Goal: Task Accomplishment & Management: Use online tool/utility

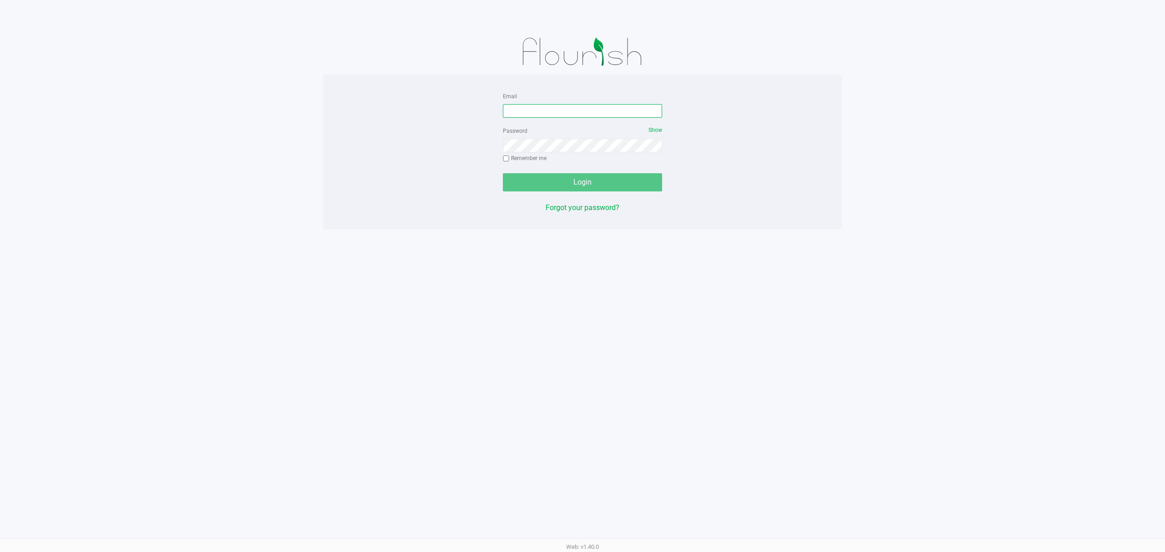
click at [534, 111] on input "Email" at bounding box center [582, 111] width 159 height 14
type input "[EMAIL_ADDRESS][DOMAIN_NAME]"
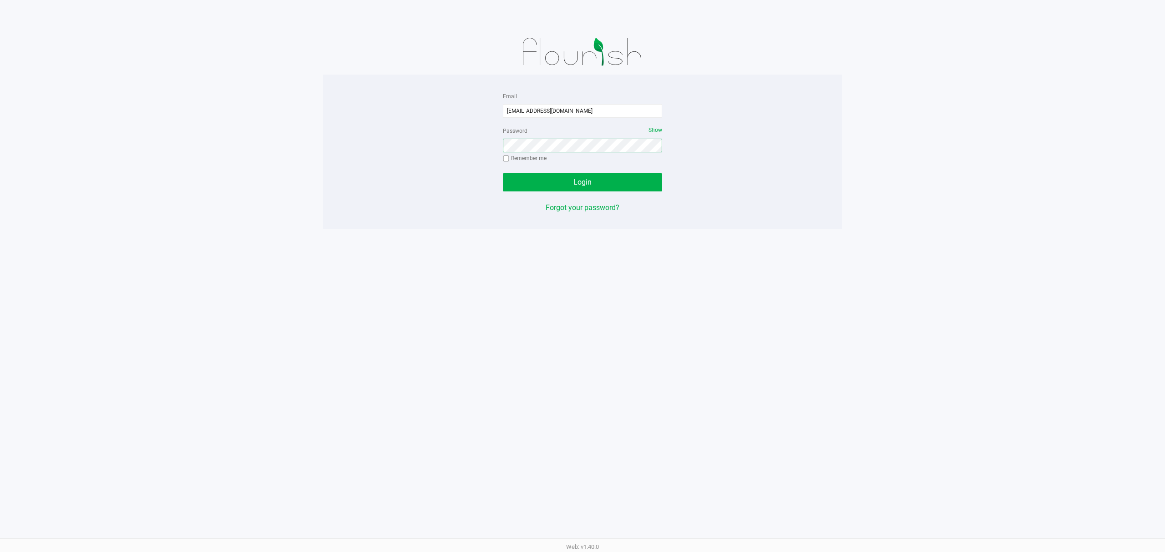
click at [503, 173] on button "Login" at bounding box center [582, 182] width 159 height 18
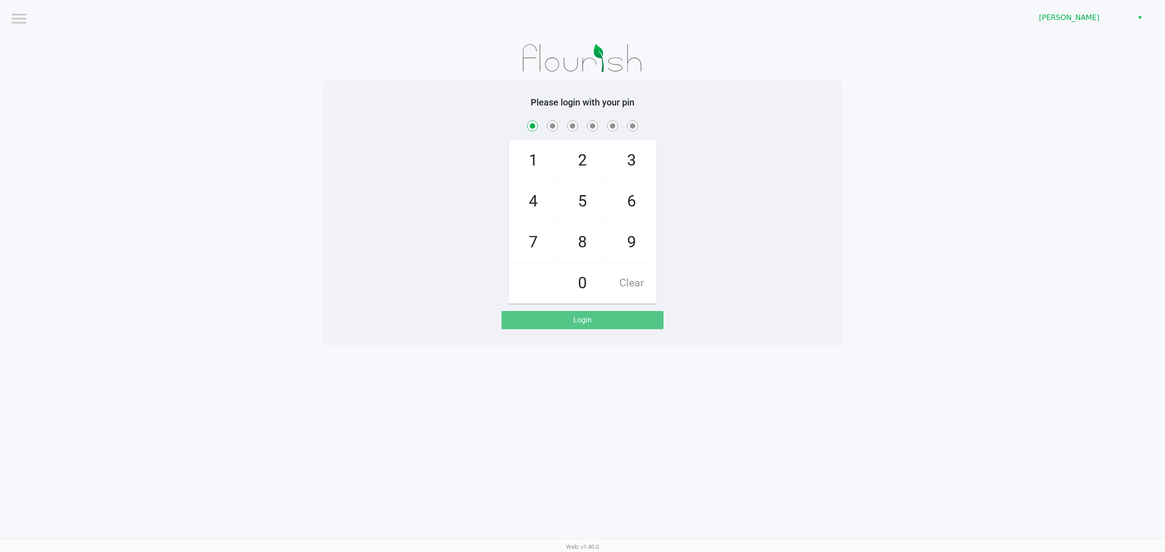
checkbox input "true"
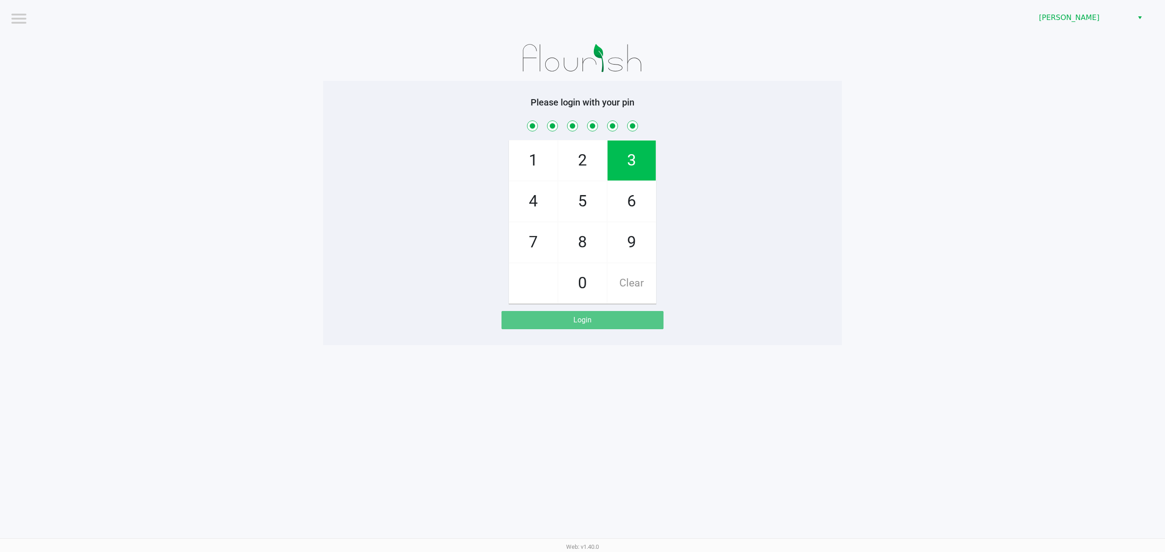
checkbox input "true"
